Goal: Complete application form

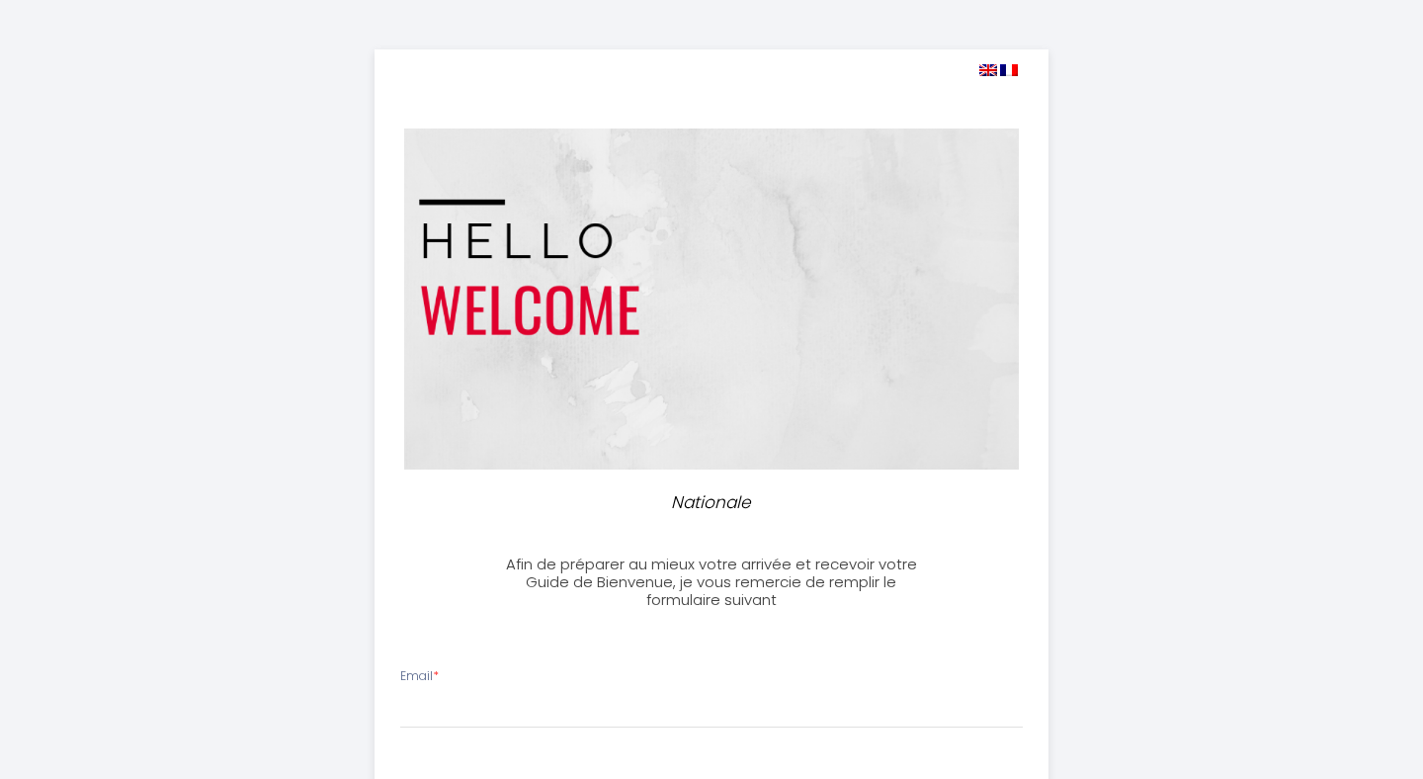
select select
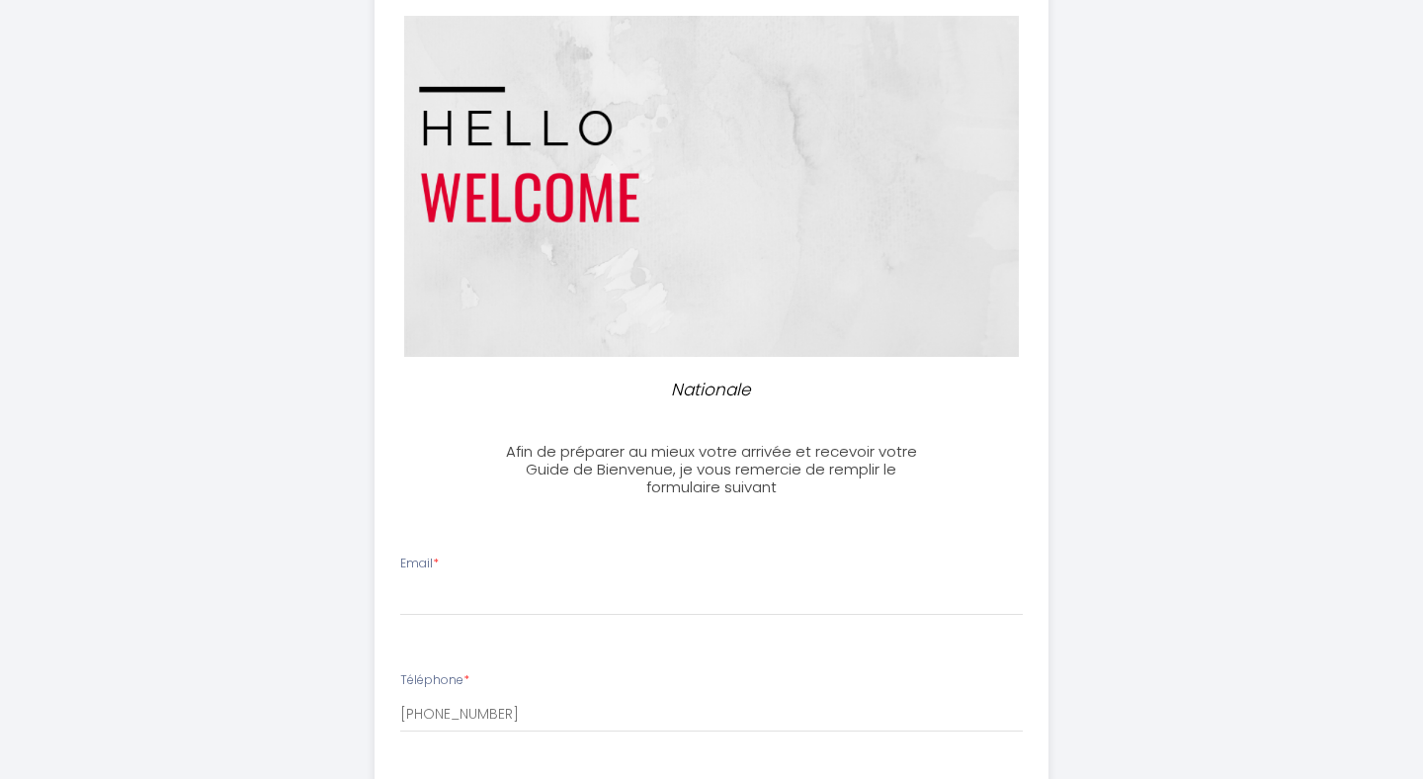
scroll to position [108, 0]
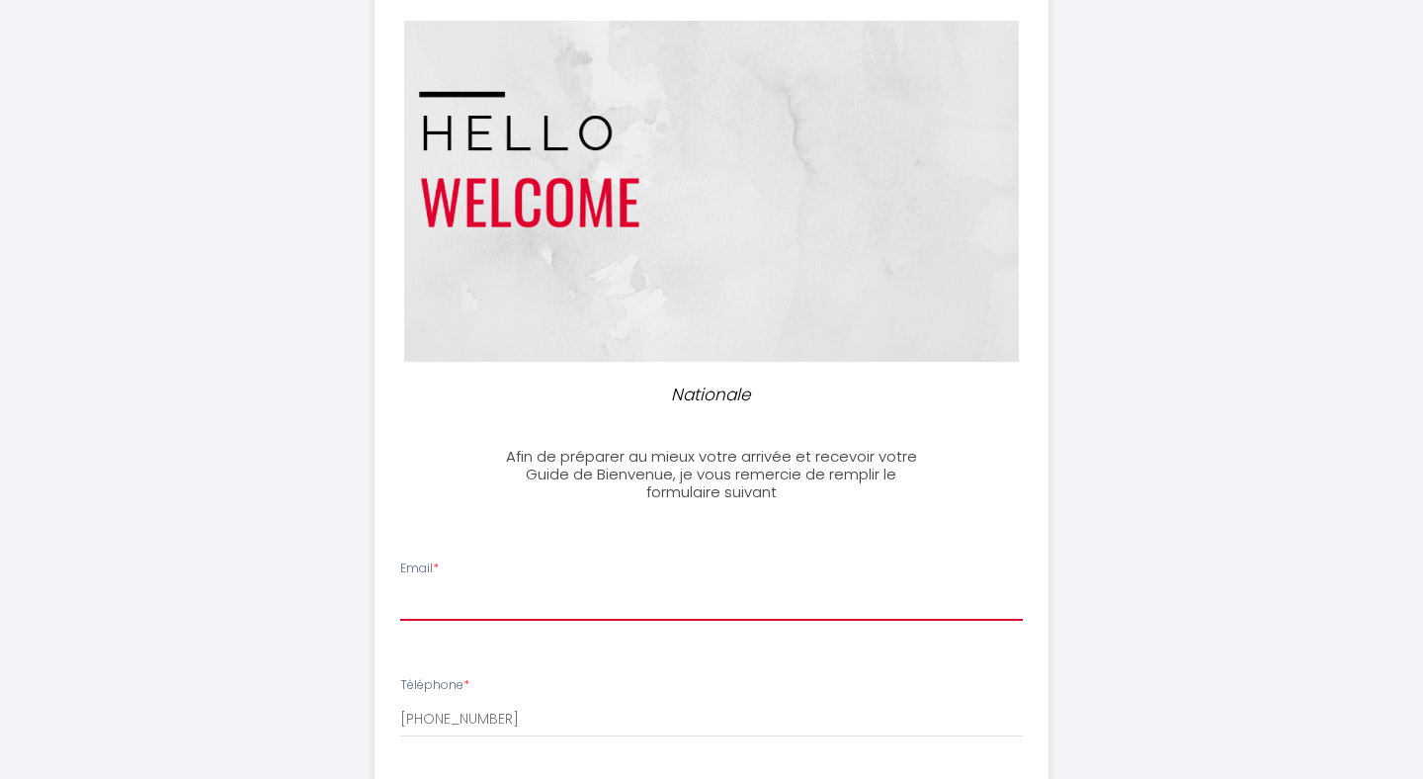
click at [559, 606] on input "Email *" at bounding box center [711, 603] width 623 height 36
type input "j"
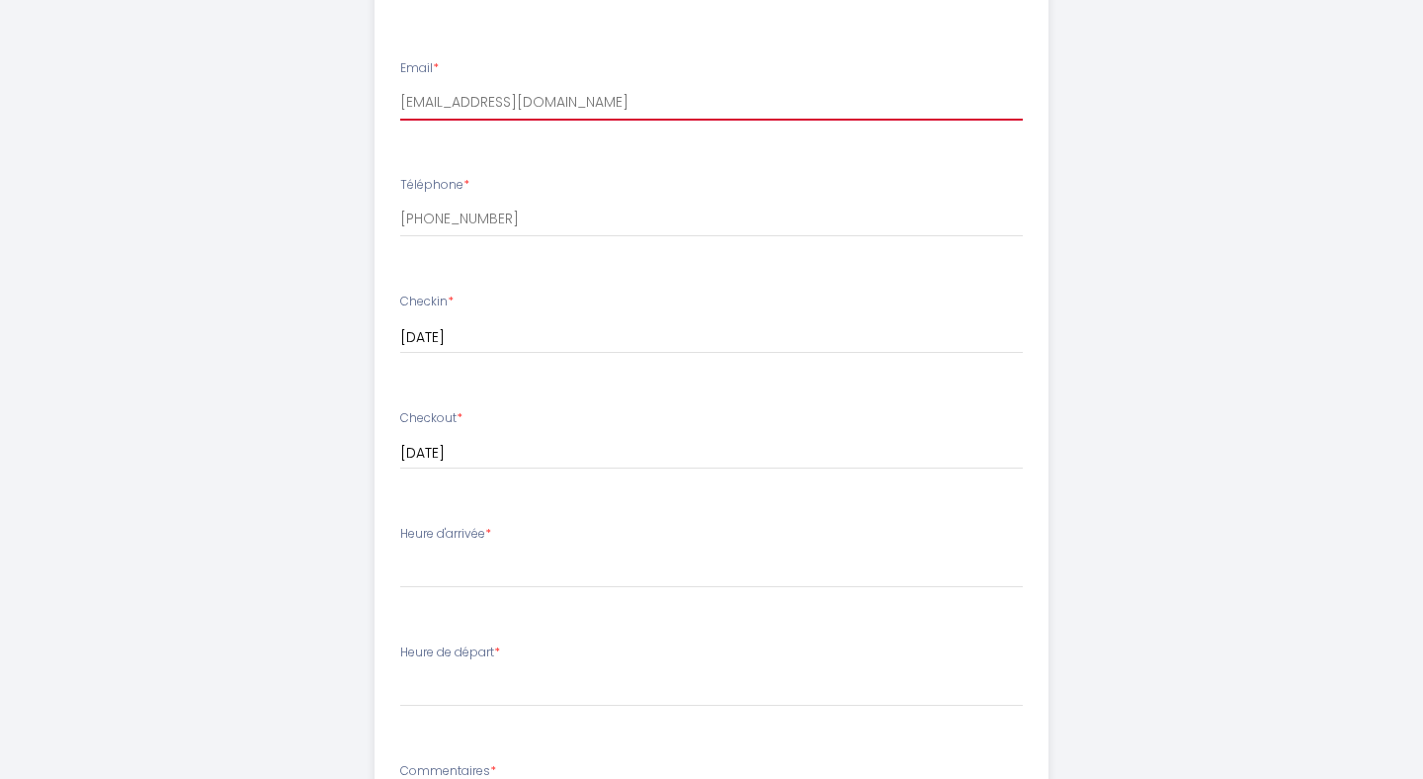
scroll to position [628, 0]
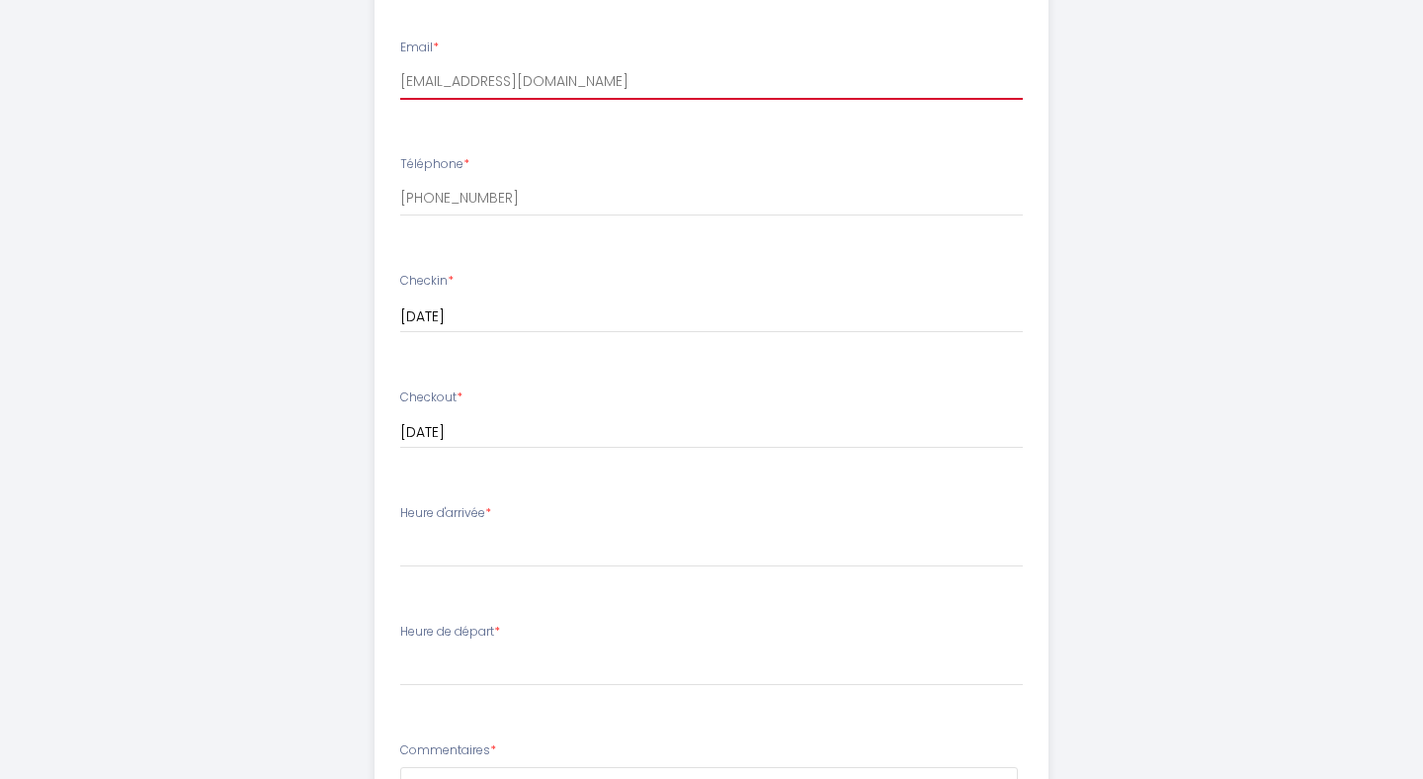
type input "[EMAIL_ADDRESS][DOMAIN_NAME]"
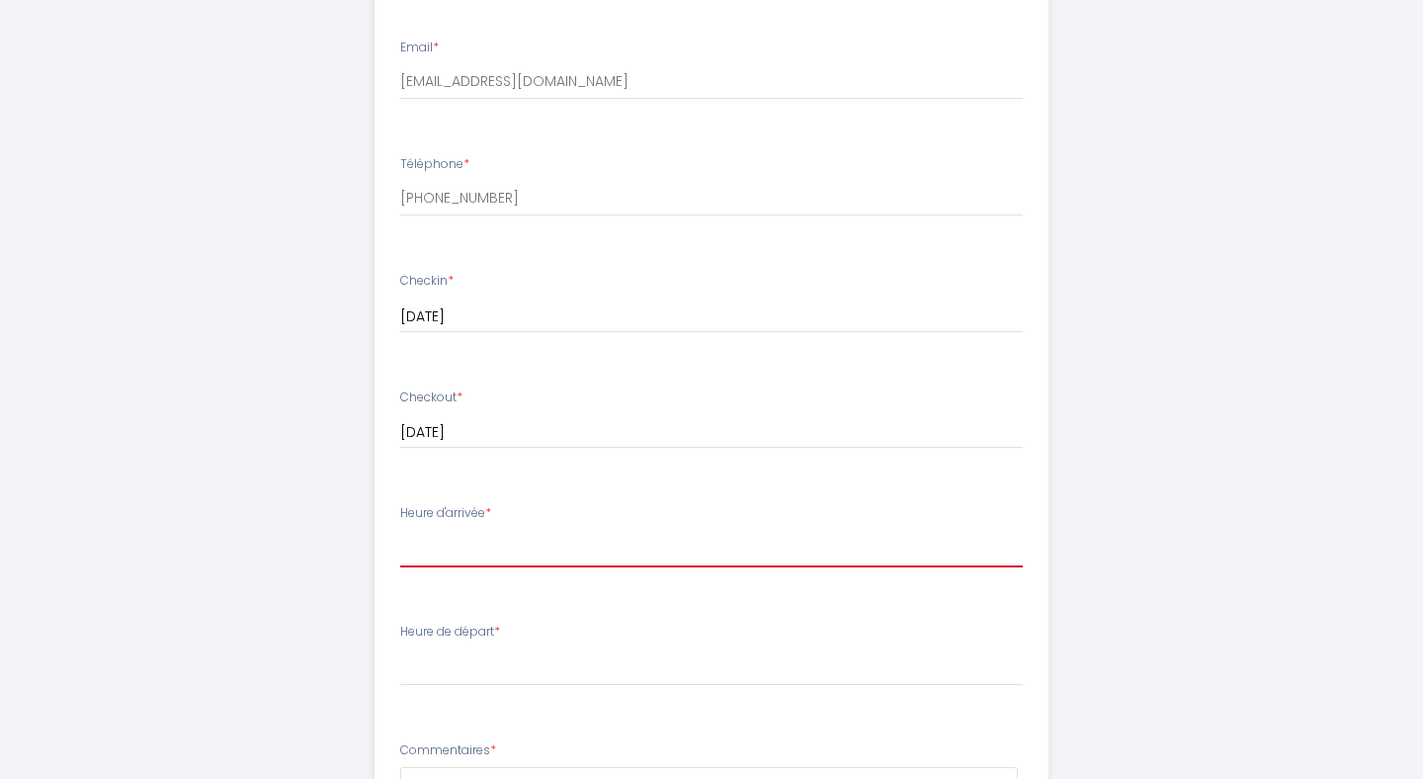
click at [400, 530] on select "16:00 16:30 17:00 17:30 18:00 18:30 19:00 19:30 20:00 20:30 21:00 21:30 22:00 2…" at bounding box center [711, 549] width 623 height 38
select select "16:00"
click option "16:00" at bounding box center [0, 0] width 0 height 0
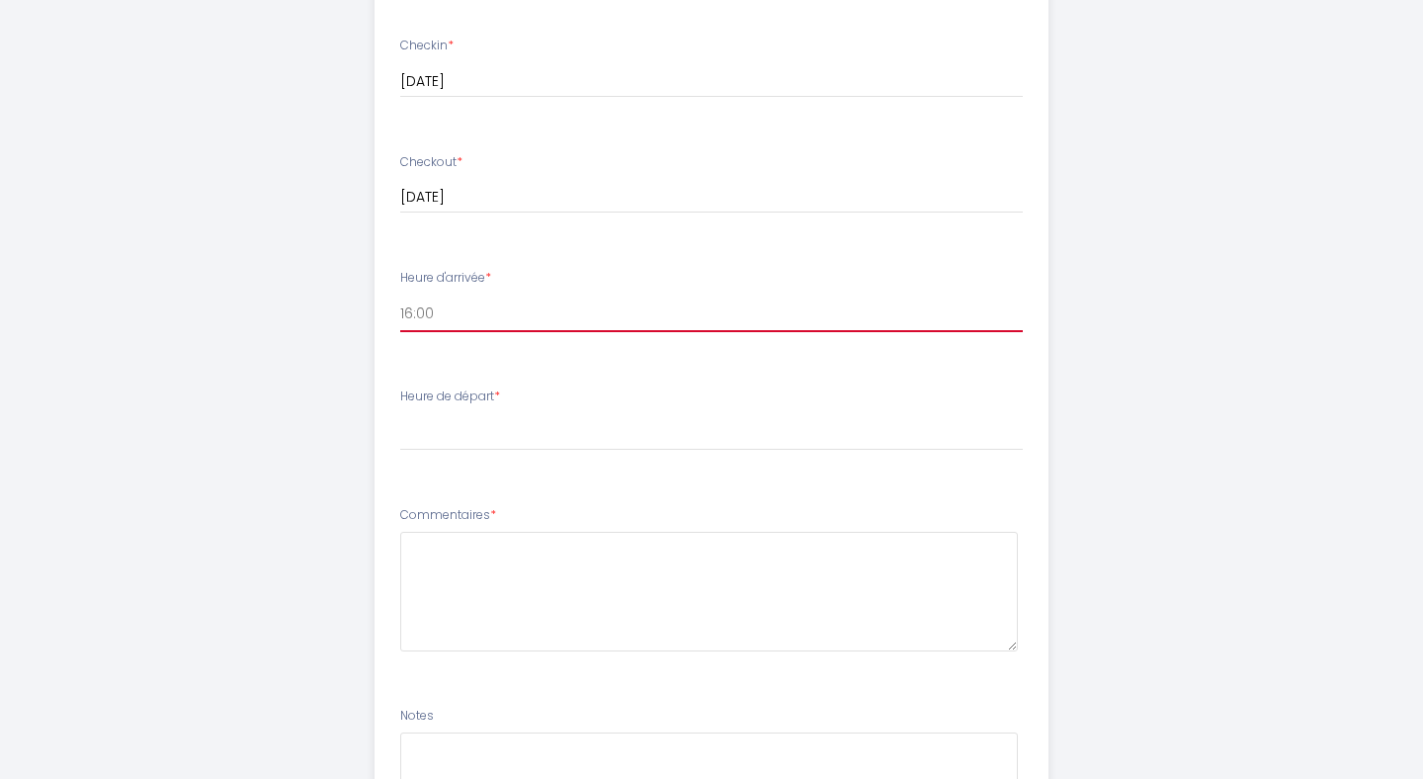
scroll to position [866, 0]
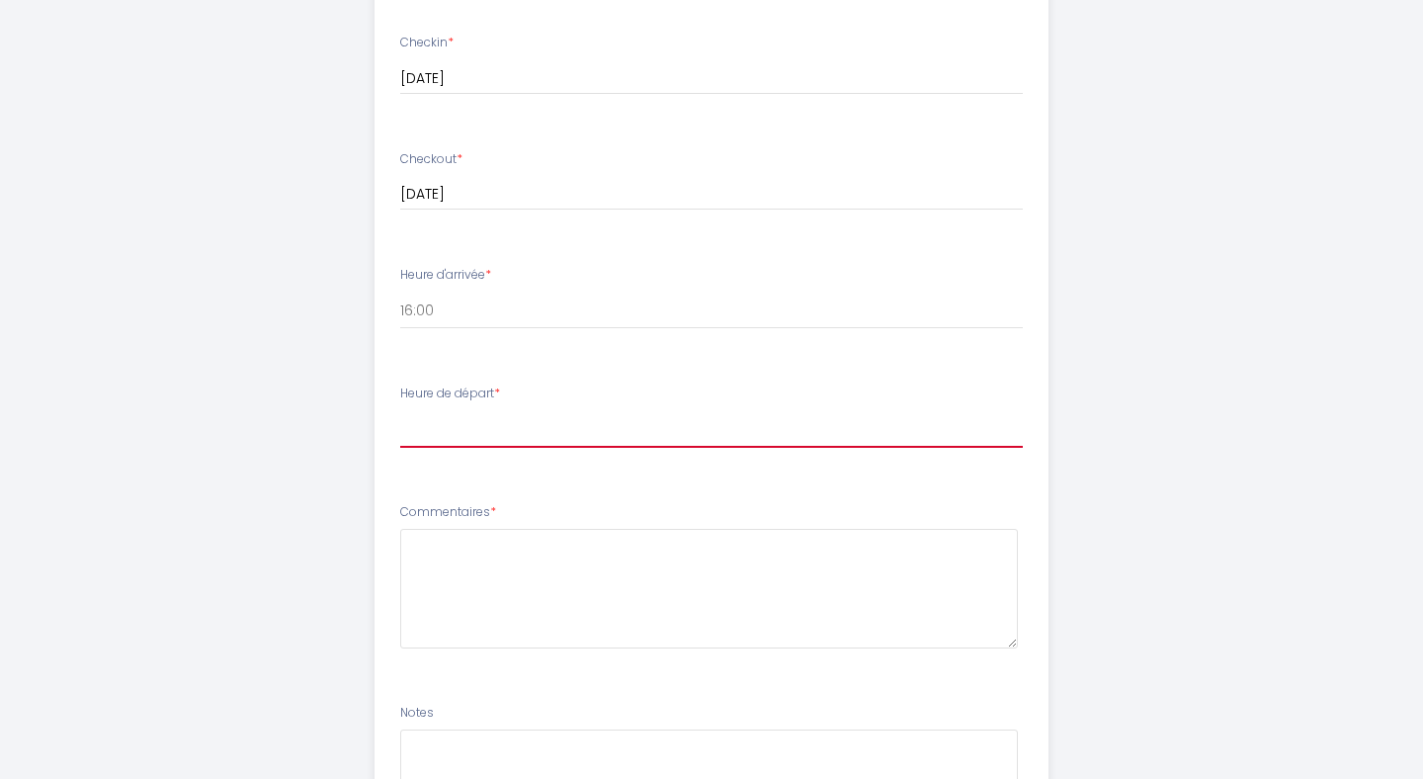
click at [400, 410] on select "00:00 00:30 01:00 01:30 02:00 02:30 03:00 03:30 04:00 04:30 05:00 05:30 06:00 0…" at bounding box center [711, 429] width 623 height 38
select select "11:00"
click option "11:00" at bounding box center [0, 0] width 0 height 0
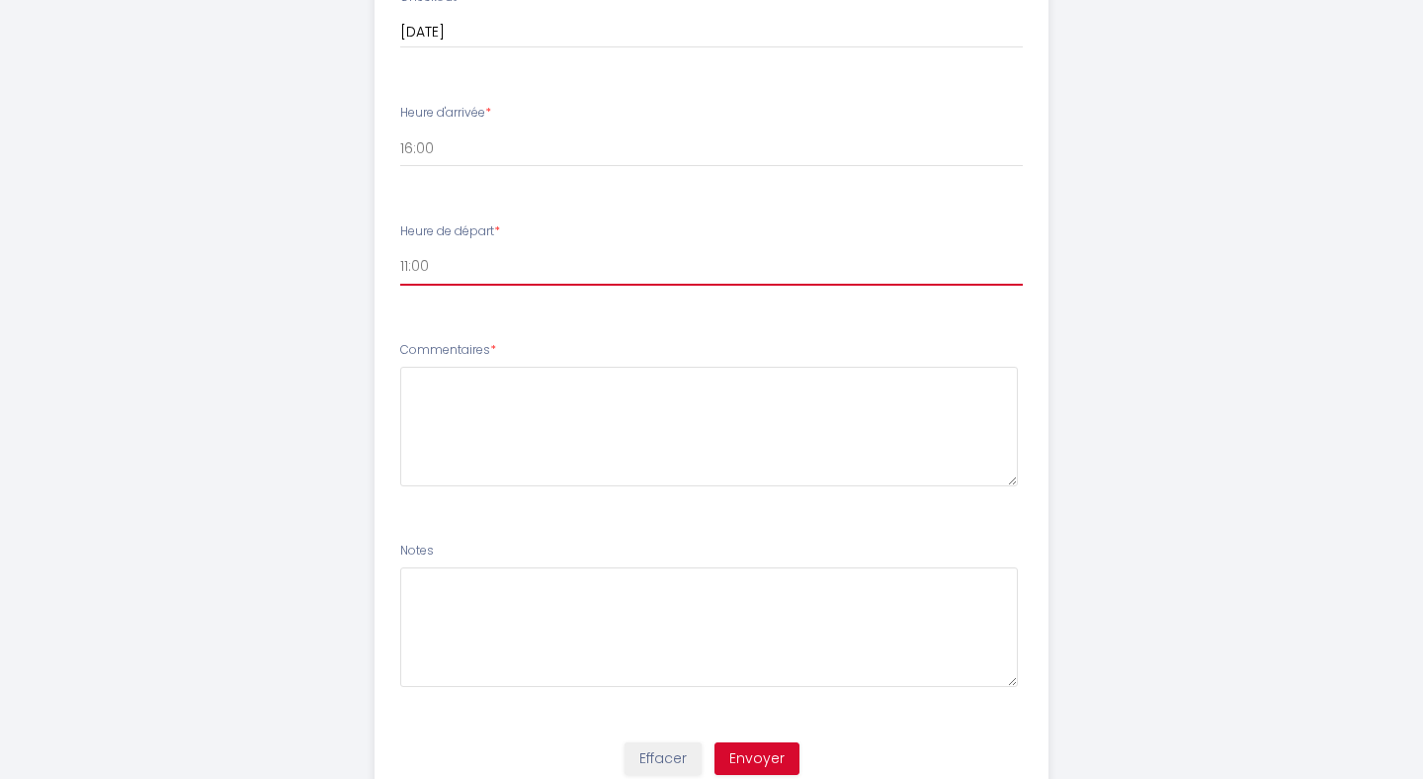
scroll to position [1031, 0]
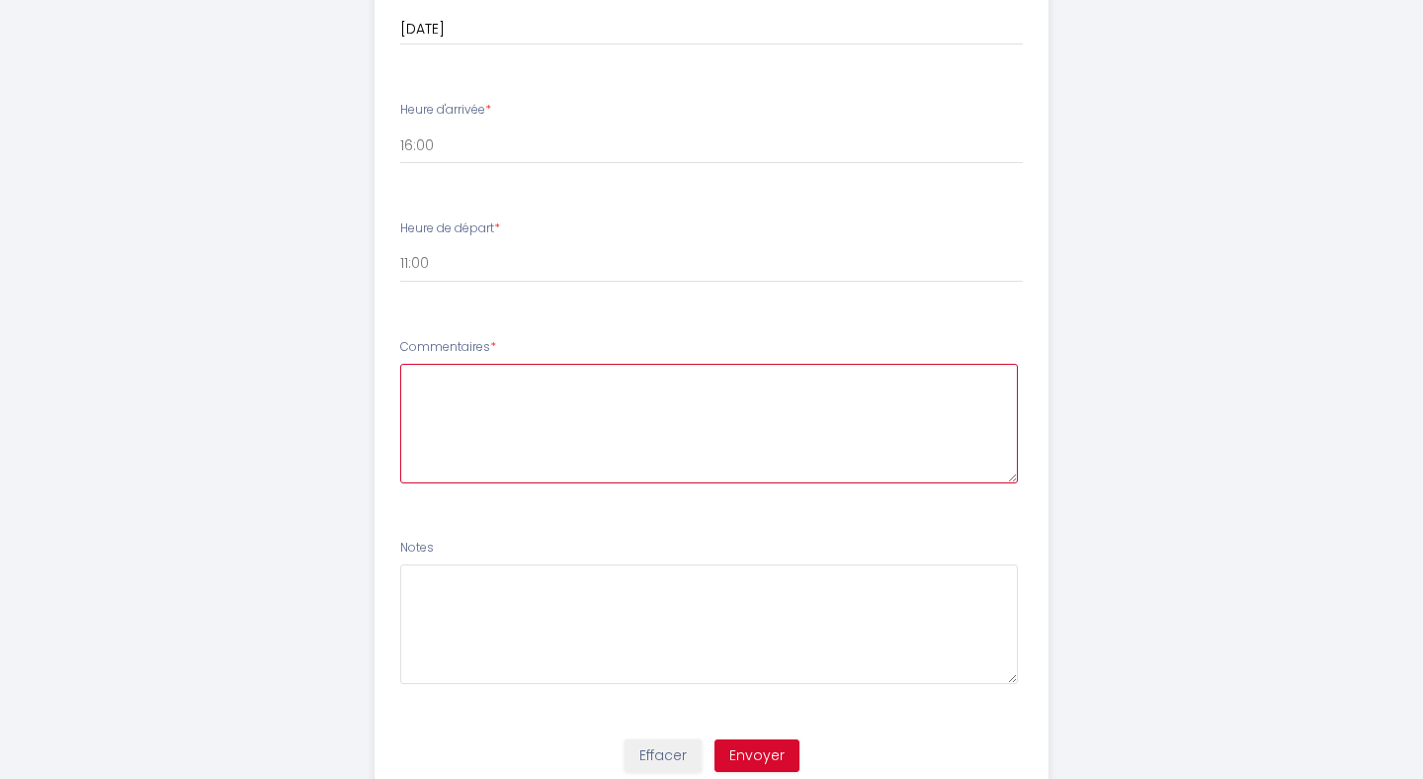
click at [465, 381] on textarea at bounding box center [709, 424] width 618 height 120
drag, startPoint x: 966, startPoint y: 383, endPoint x: 471, endPoint y: 384, distance: 495.0
click at [471, 384] on textarea "[PERSON_NAME], je viens avec mon compagnon et ma fille, je ne reste qu'une seul…" at bounding box center [709, 424] width 618 height 120
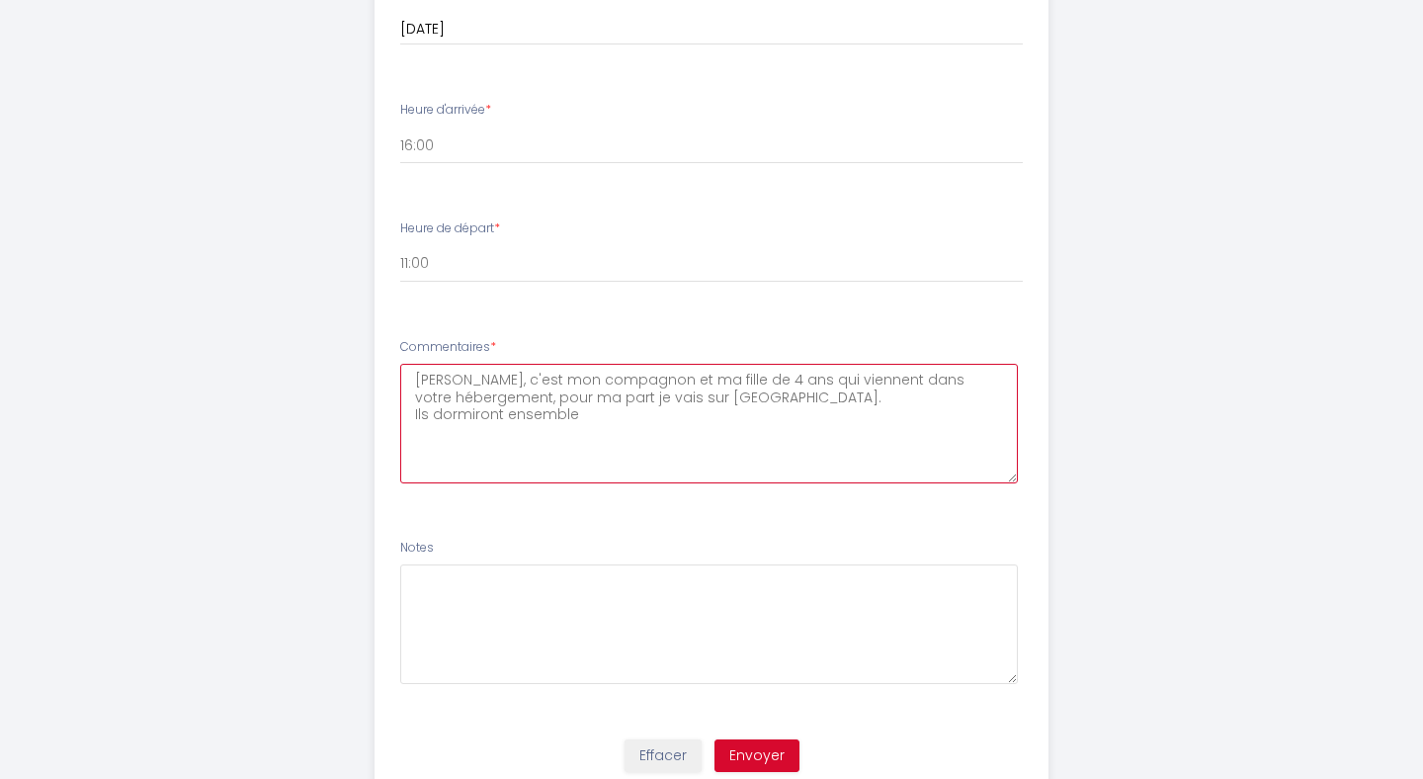
click at [767, 387] on textarea "[PERSON_NAME], c'est mon compagnon et ma fille de 4 ans qui viennent dans votre…" at bounding box center [709, 424] width 618 height 120
click at [550, 423] on textarea "[PERSON_NAME], c'est mon compagnon et ma fille qui viennent dans votre hébergem…" at bounding box center [709, 424] width 618 height 120
click at [489, 402] on textarea "[PERSON_NAME], c'est mon compagnon et ma fille qui viennent dans votre hébergem…" at bounding box center [709, 424] width 618 height 120
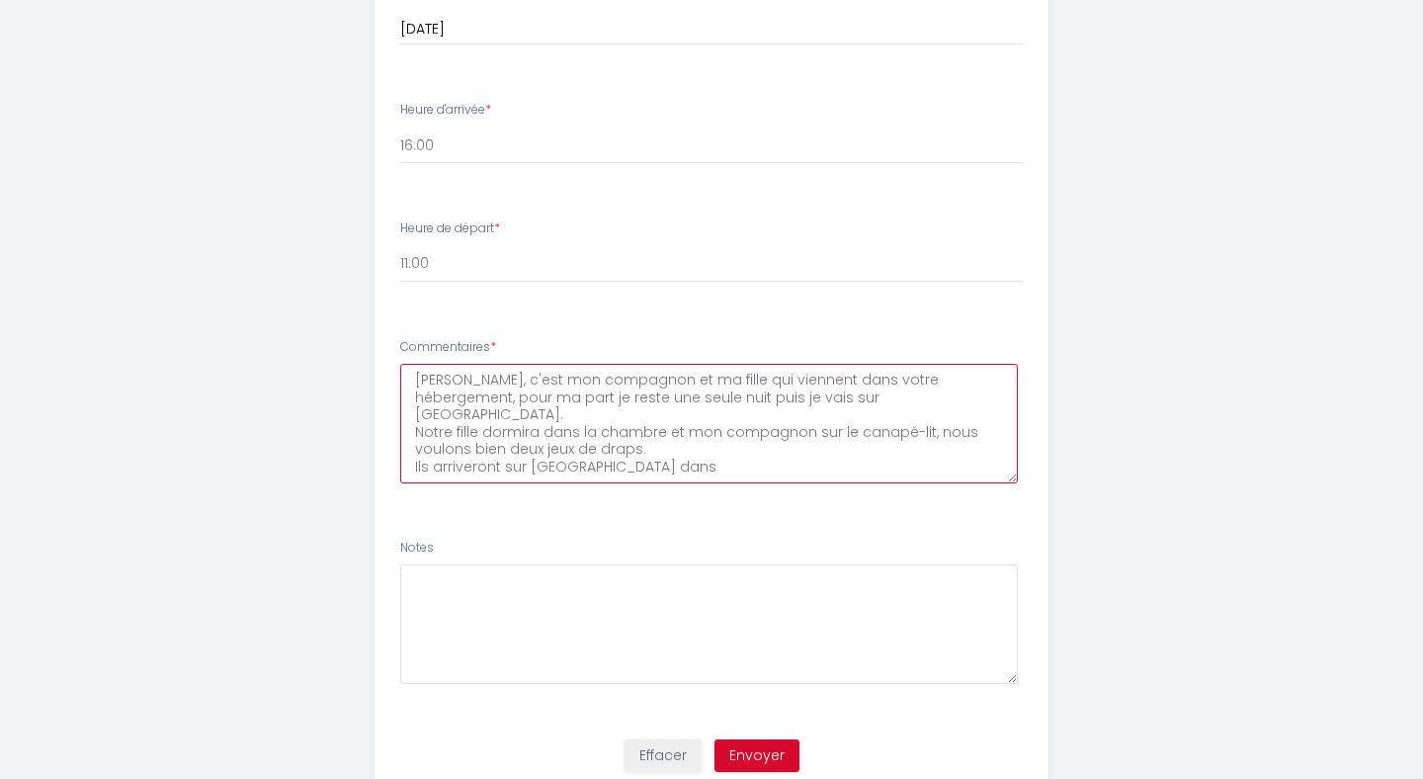
click at [810, 402] on textarea "[PERSON_NAME], c'est mon compagnon et ma fille qui viennent dans votre hébergem…" at bounding box center [709, 424] width 618 height 120
drag, startPoint x: 610, startPoint y: 453, endPoint x: 412, endPoint y: 458, distance: 197.7
click at [412, 458] on textarea "[PERSON_NAME], c'est mon compagnon et ma fille qui viennent dans votre hébergem…" at bounding box center [709, 424] width 618 height 120
drag, startPoint x: 546, startPoint y: 474, endPoint x: 718, endPoint y: 452, distance: 173.3
click at [718, 452] on textarea "[PERSON_NAME], c'est mon compagnon et ma fille qui viennent dans votre hébergem…" at bounding box center [709, 424] width 618 height 120
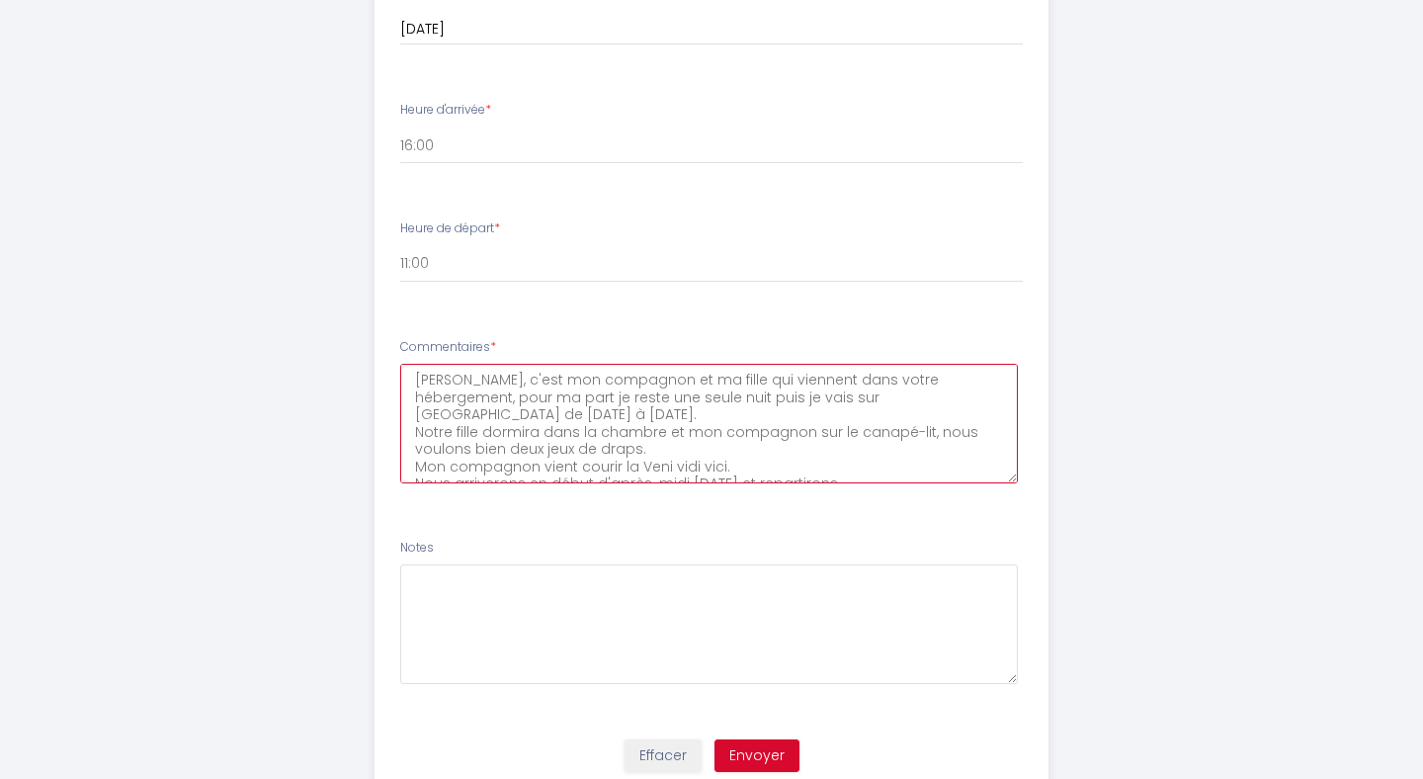
click at [527, 471] on textarea "[PERSON_NAME], c'est mon compagnon et ma fille qui viennent dans votre hébergem…" at bounding box center [709, 424] width 618 height 120
click at [915, 470] on textarea "[PERSON_NAME], c'est mon compagnon et ma fille qui viennent dans votre hébergem…" at bounding box center [709, 424] width 618 height 120
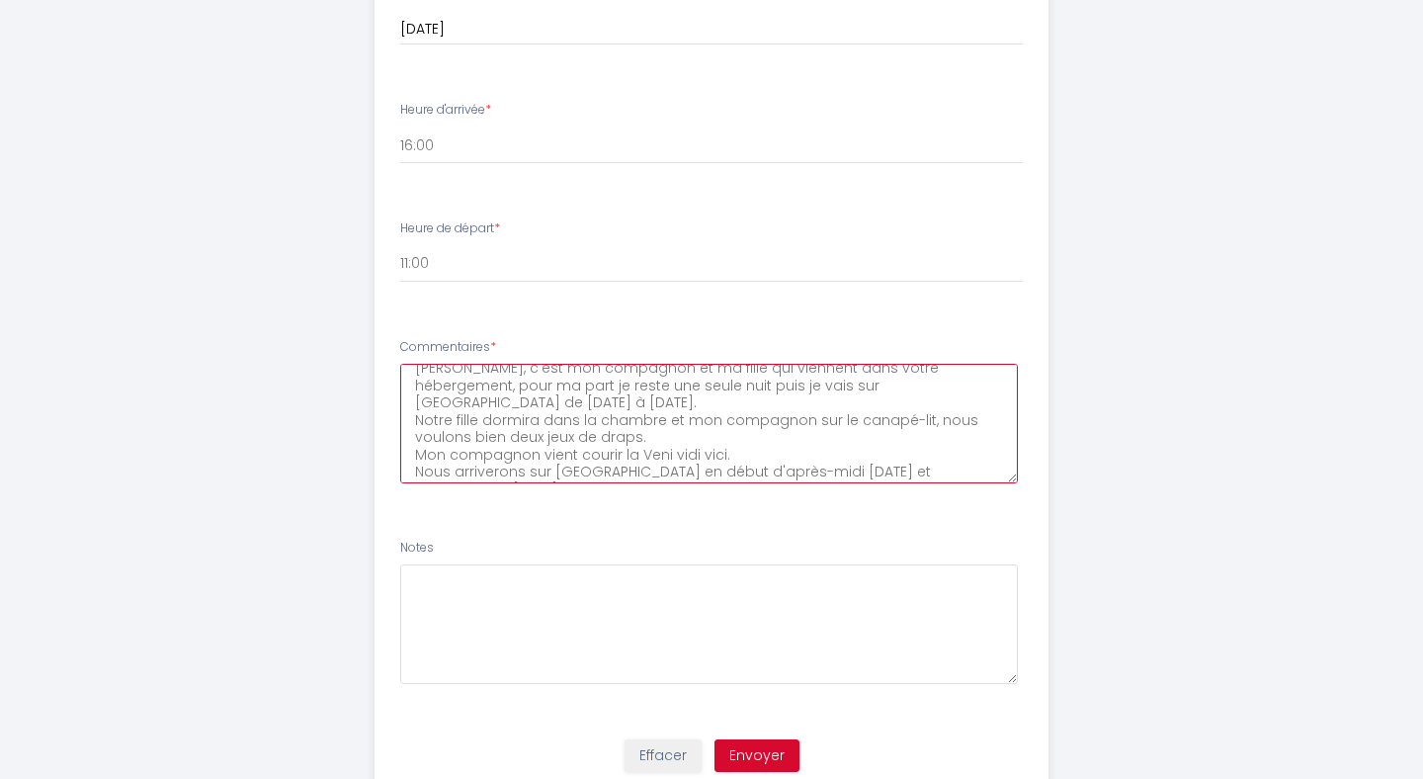
click at [762, 440] on textarea "[PERSON_NAME], c'est mon compagnon et ma fille qui viennent dans votre hébergem…" at bounding box center [709, 424] width 618 height 120
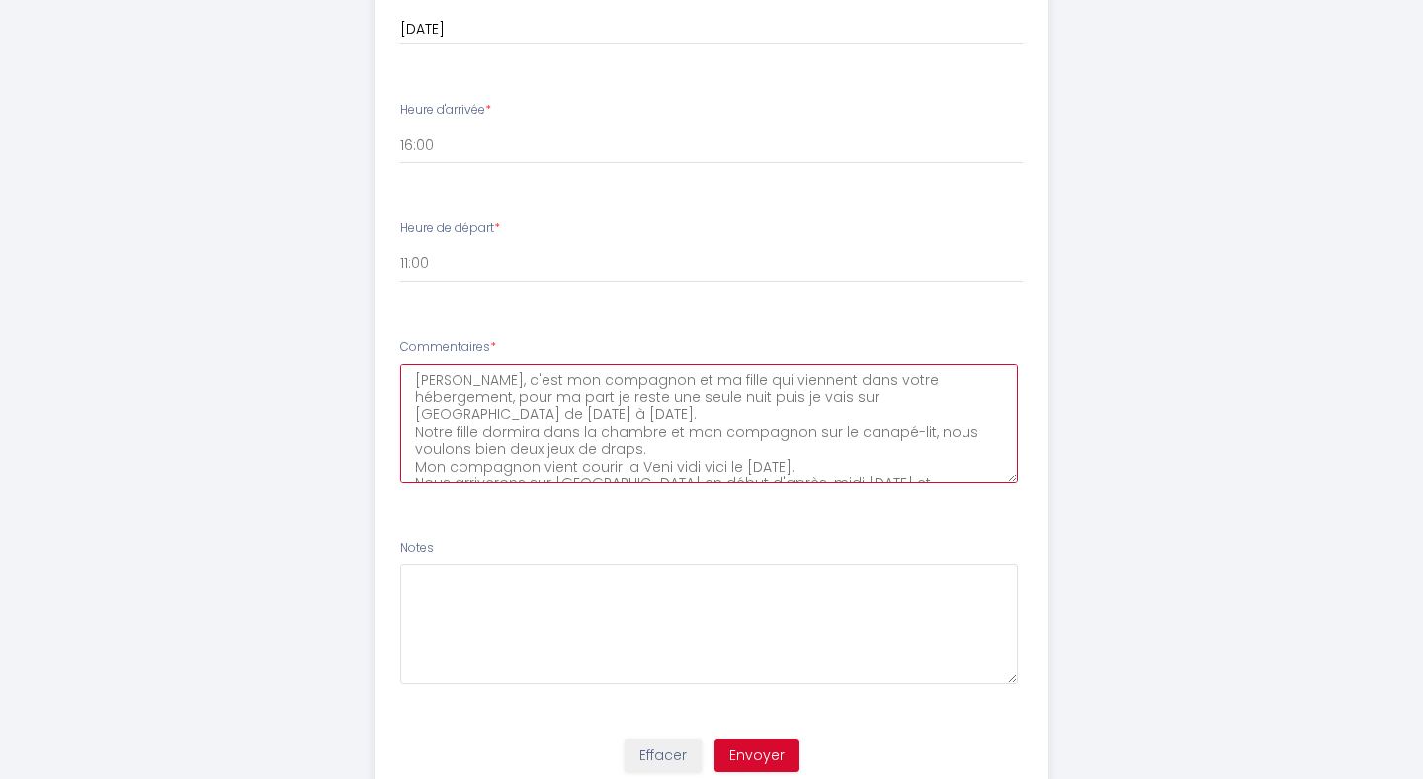
click at [765, 384] on textarea "[PERSON_NAME], c'est mon compagnon et ma fille qui viennent dans votre hébergem…" at bounding box center [709, 424] width 618 height 120
click at [816, 380] on textarea "[PERSON_NAME], c'est mon compagnon et ma fille qui occuperont dans votre héberg…" at bounding box center [709, 424] width 618 height 120
click at [564, 449] on textarea "[PERSON_NAME], c'est mon compagnon et ma fille qui occuperont votre hébergement…" at bounding box center [709, 424] width 618 height 120
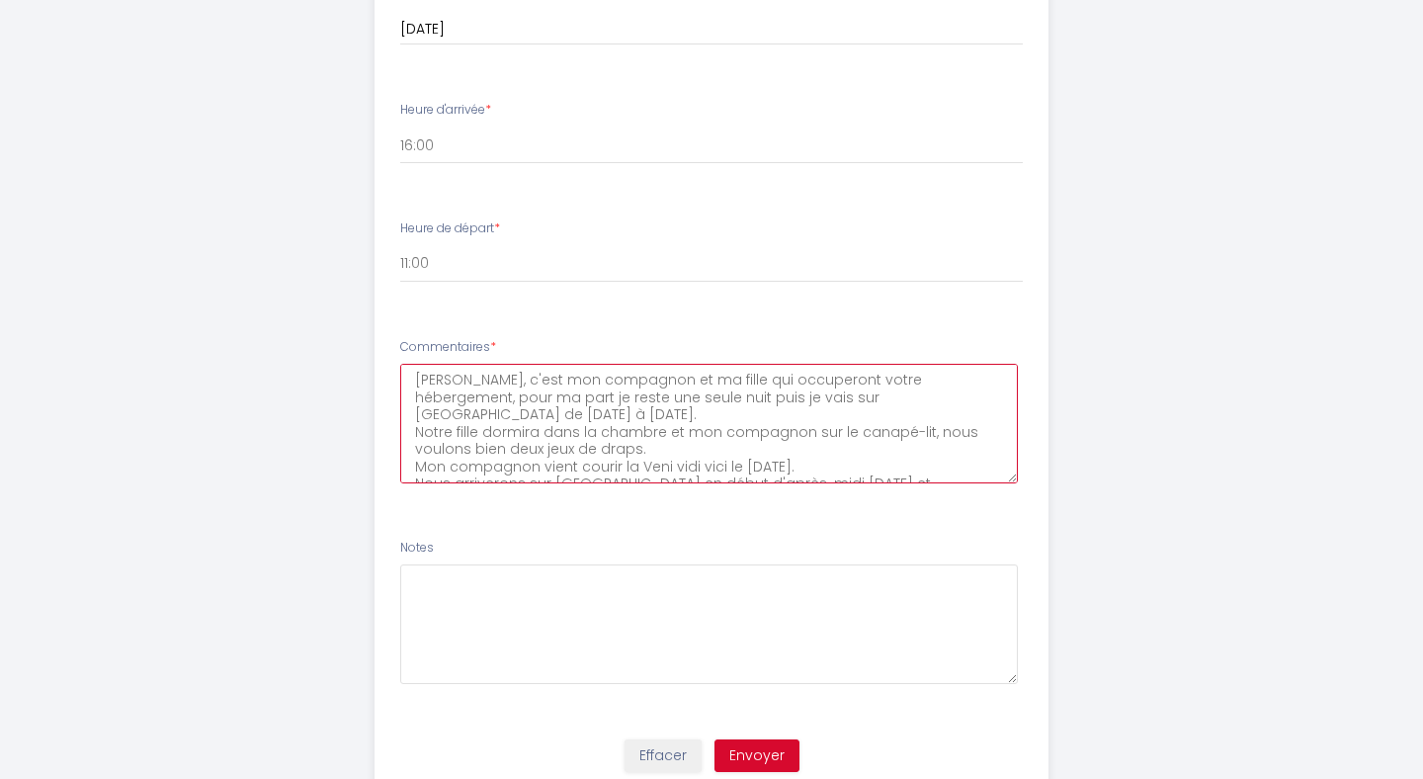
click at [564, 449] on textarea "[PERSON_NAME], c'est mon compagnon et ma fille qui occuperont votre hébergement…" at bounding box center [709, 424] width 618 height 120
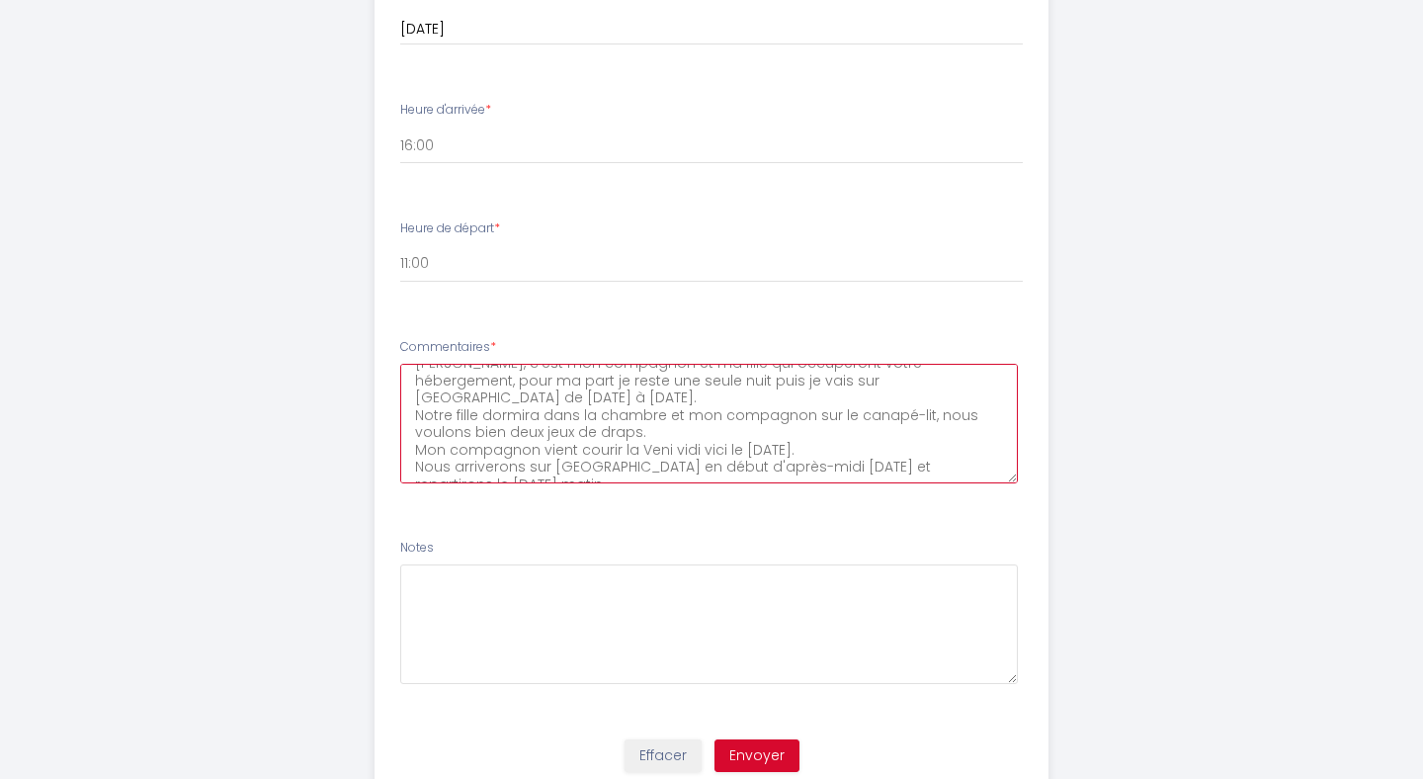
click at [524, 478] on textarea "[PERSON_NAME], c'est mon compagnon et ma fille qui occuperont votre hébergement…" at bounding box center [709, 424] width 618 height 120
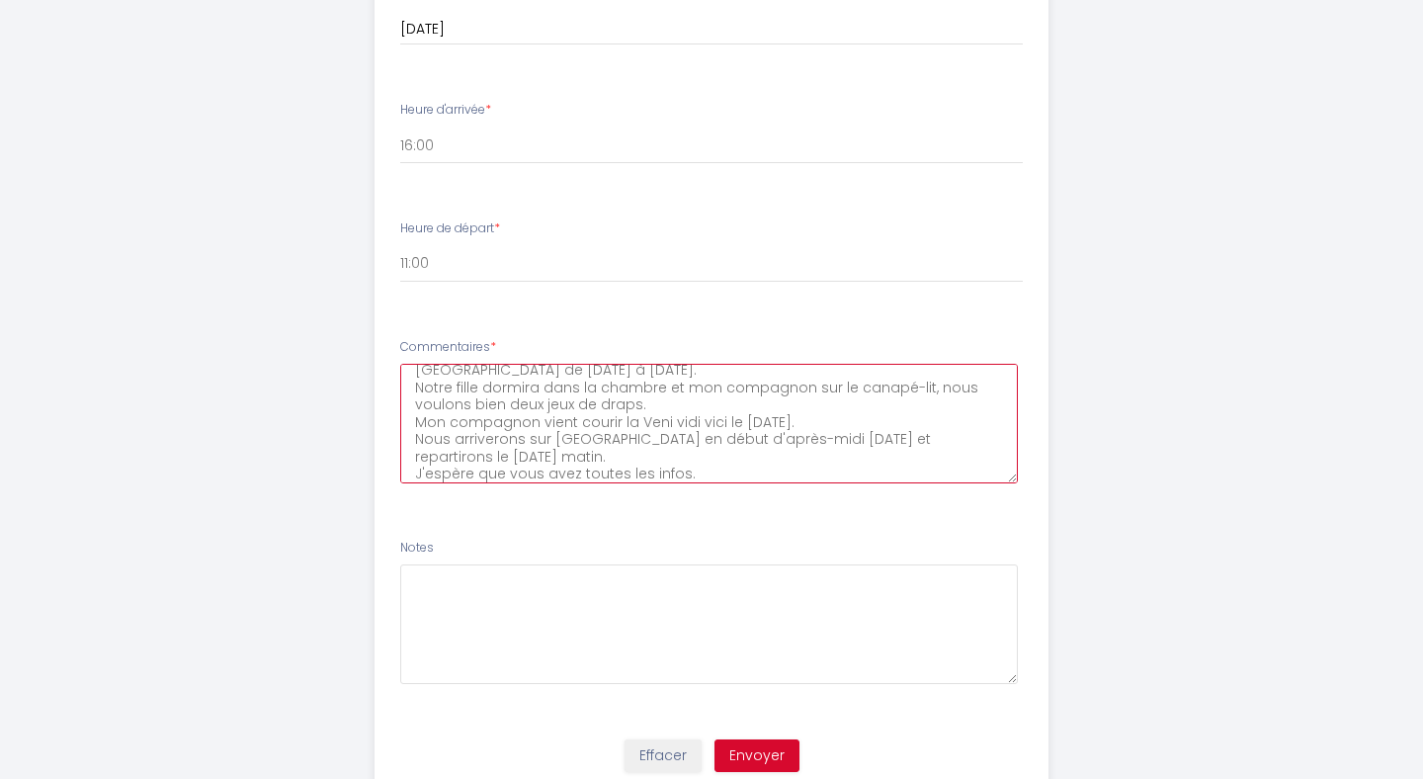
scroll to position [46, 0]
type textarea "[PERSON_NAME], c'est mon compagnon et ma fille qui occuperont votre hébergement…"
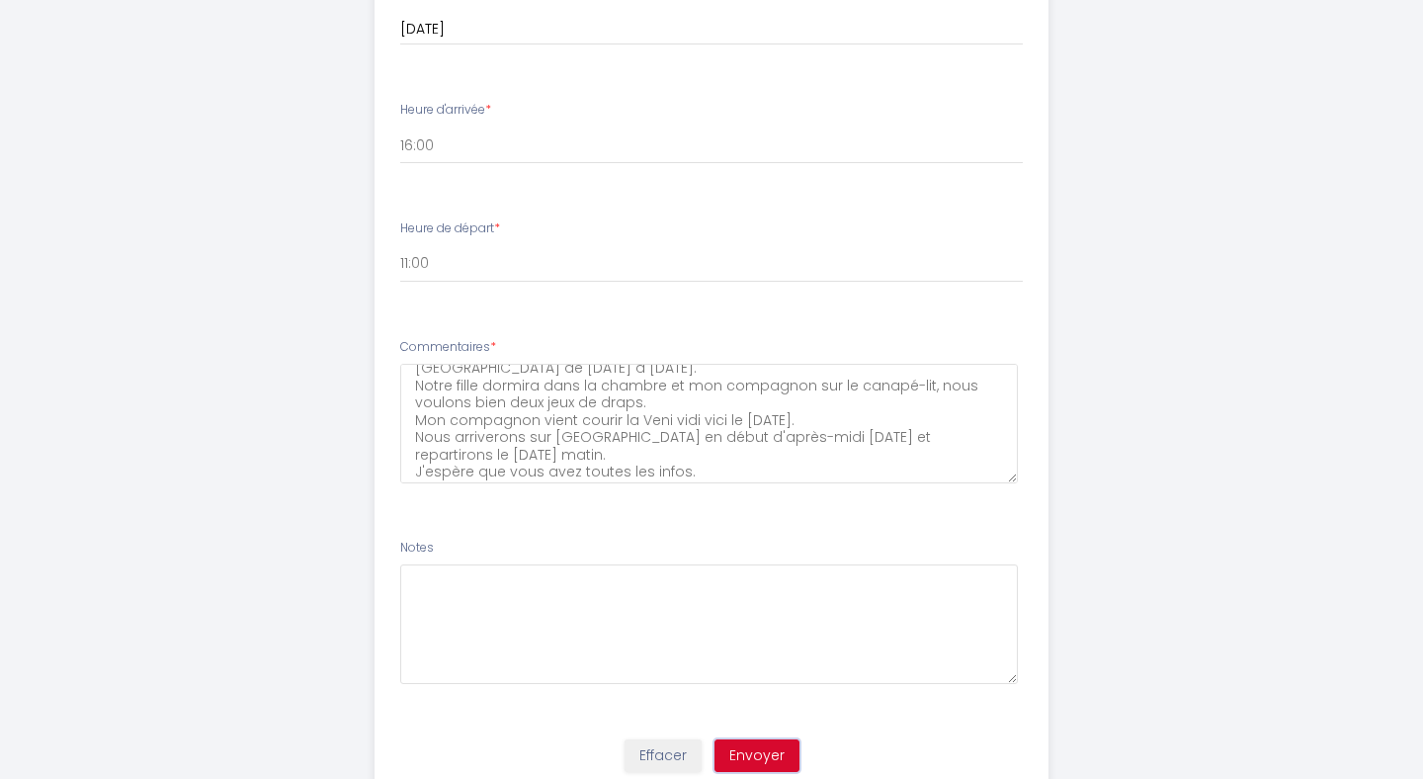
click at [758, 751] on button "Envoyer" at bounding box center [756, 756] width 85 height 34
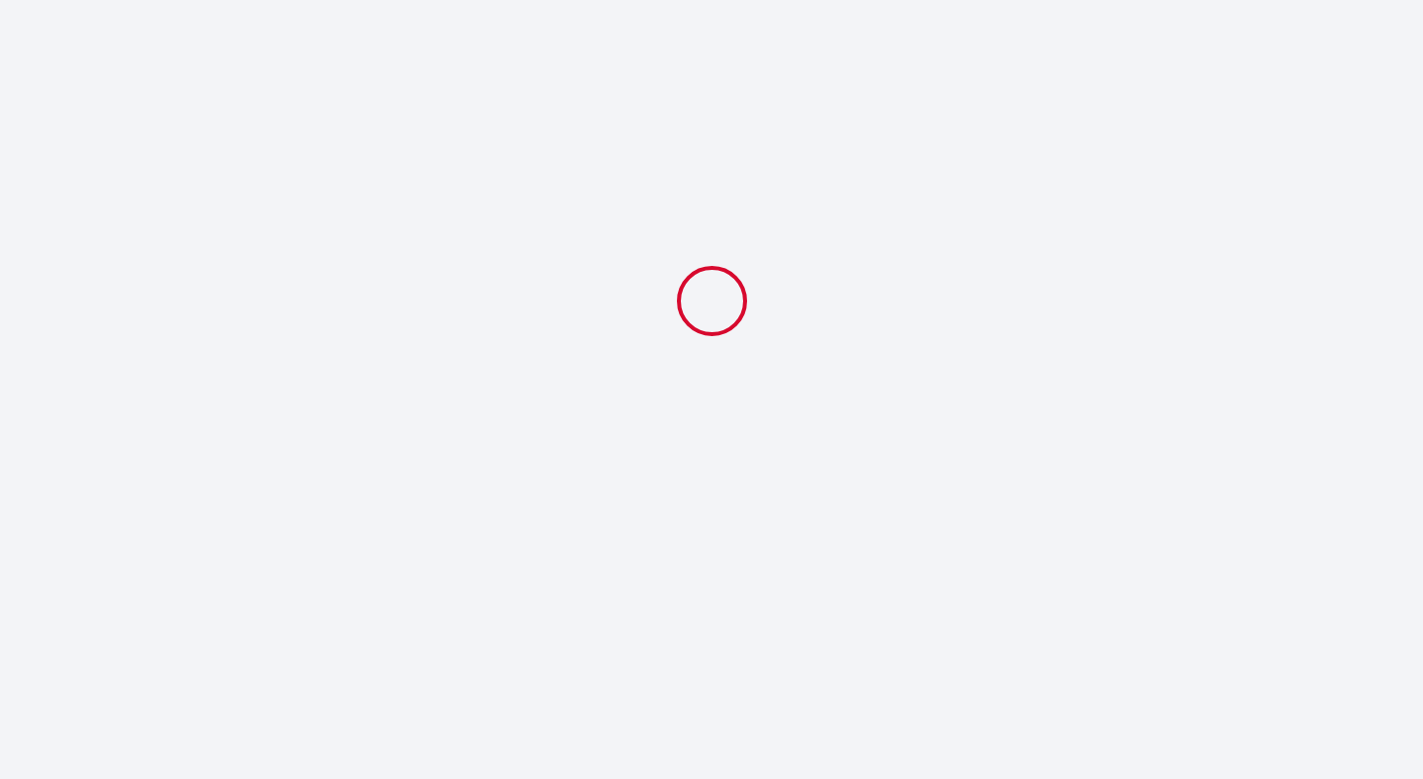
select select "11:00"
